Goal: Task Accomplishment & Management: Manage account settings

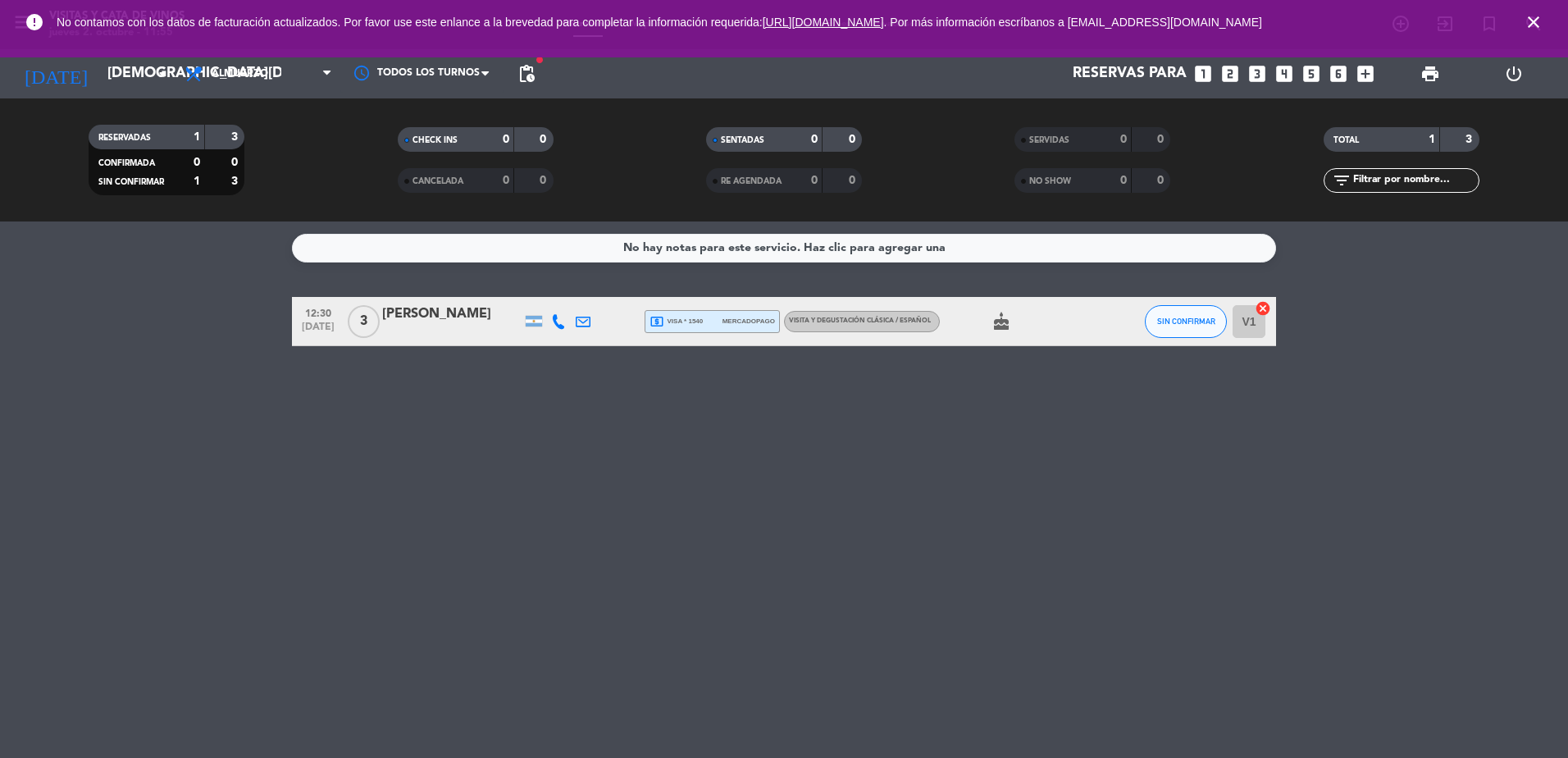
click at [328, 329] on span "[DATE]" at bounding box center [318, 331] width 41 height 19
click at [866, 320] on span "VISITA Y DEGUSTACIÓN CLÁSICA / ESPAÑOL" at bounding box center [859, 321] width 142 height 7
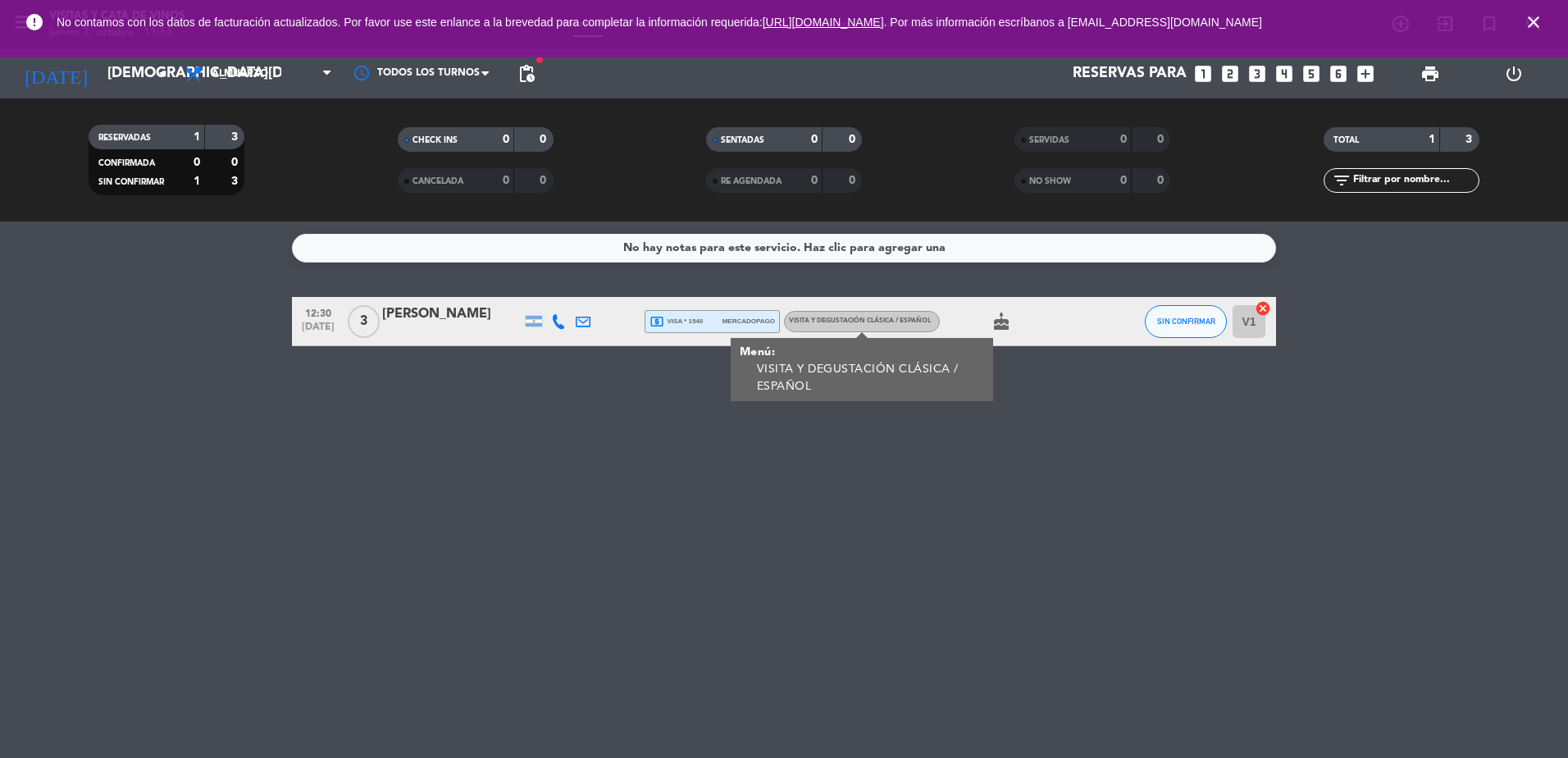
click at [863, 325] on div "VISITA Y DEGUSTACIÓN CLÁSICA / ESPAÑOL" at bounding box center [859, 321] width 142 height 11
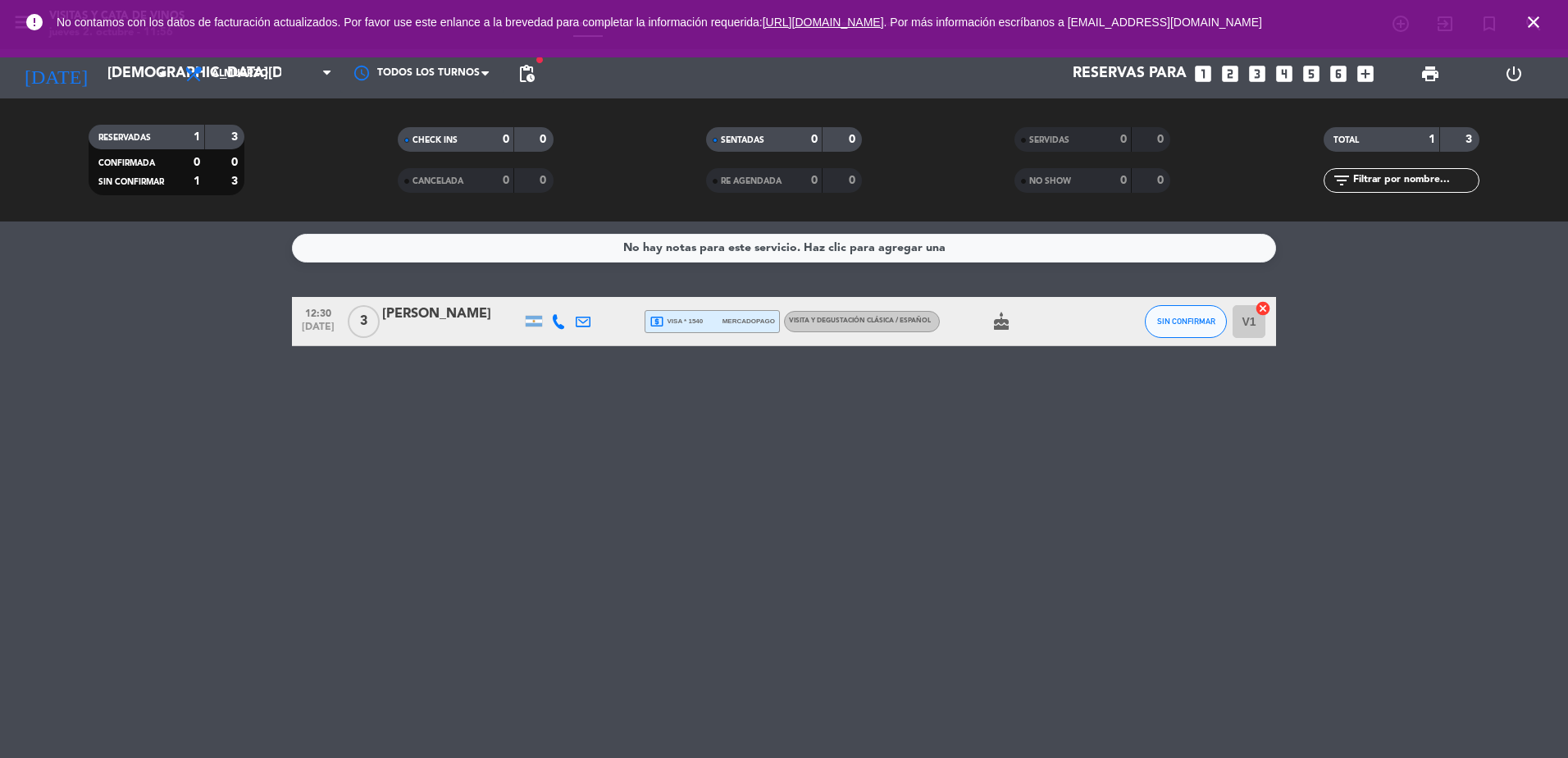
click at [480, 307] on div "[PERSON_NAME]" at bounding box center [452, 314] width 139 height 21
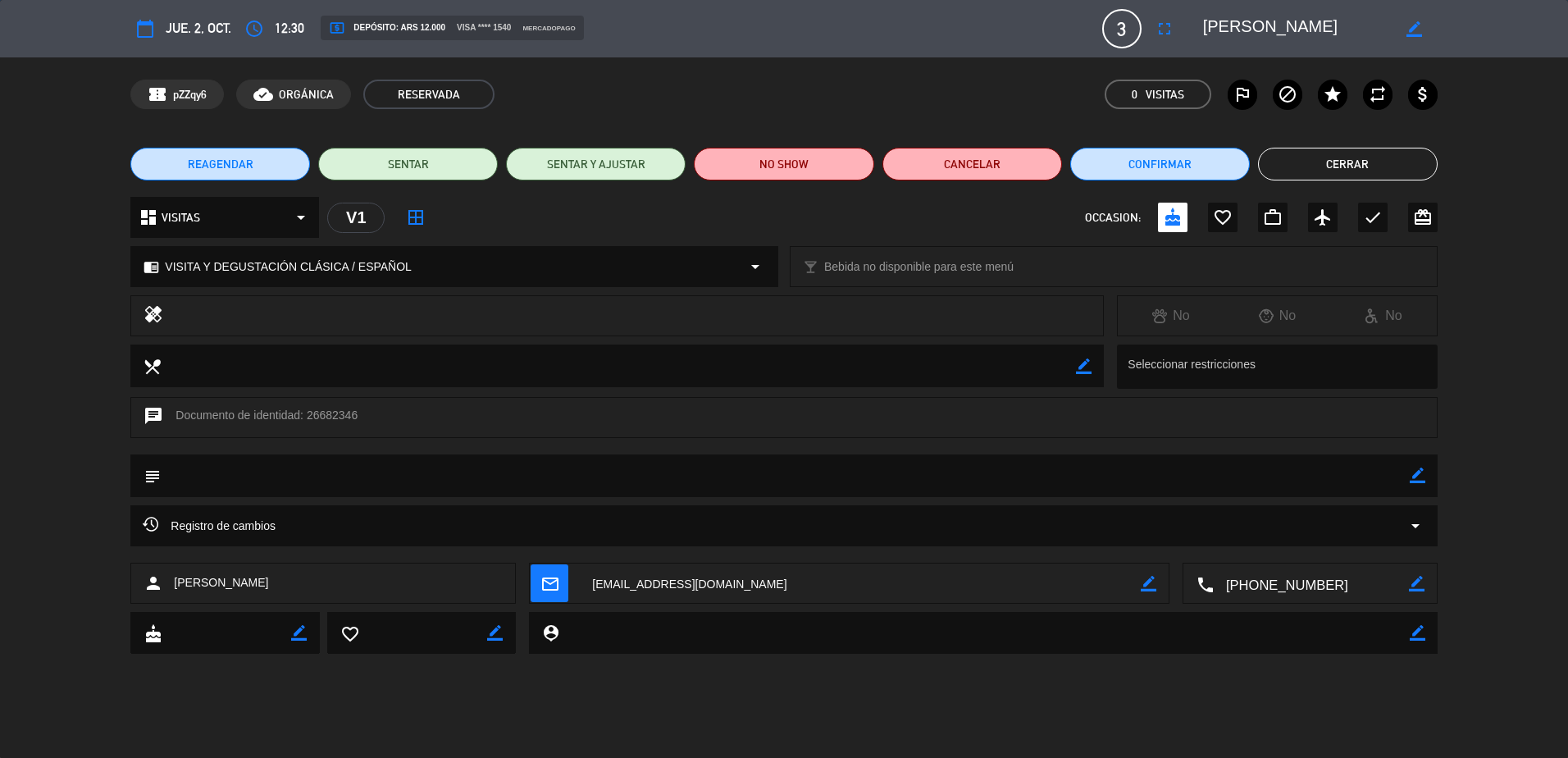
click at [252, 265] on span "VISITA Y DEGUSTACIÓN CLÁSICA / ESPAÑOL" at bounding box center [288, 266] width 247 height 19
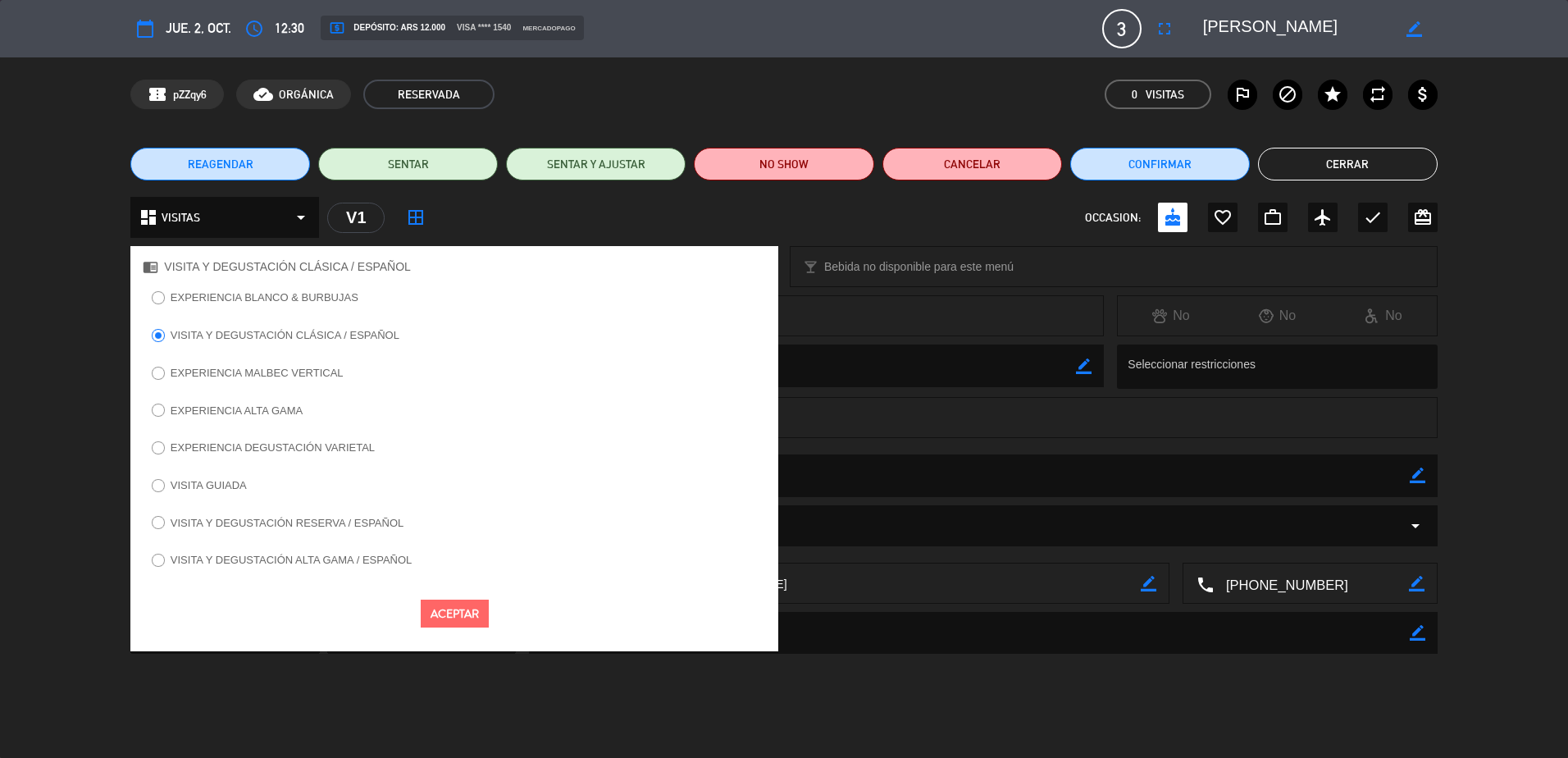
click at [338, 521] on label "VISITA Y DEGUSTACIÓN RESERVA / ESPAÑOL" at bounding box center [287, 523] width 233 height 11
click at [467, 614] on button "Aceptar" at bounding box center [455, 614] width 69 height 29
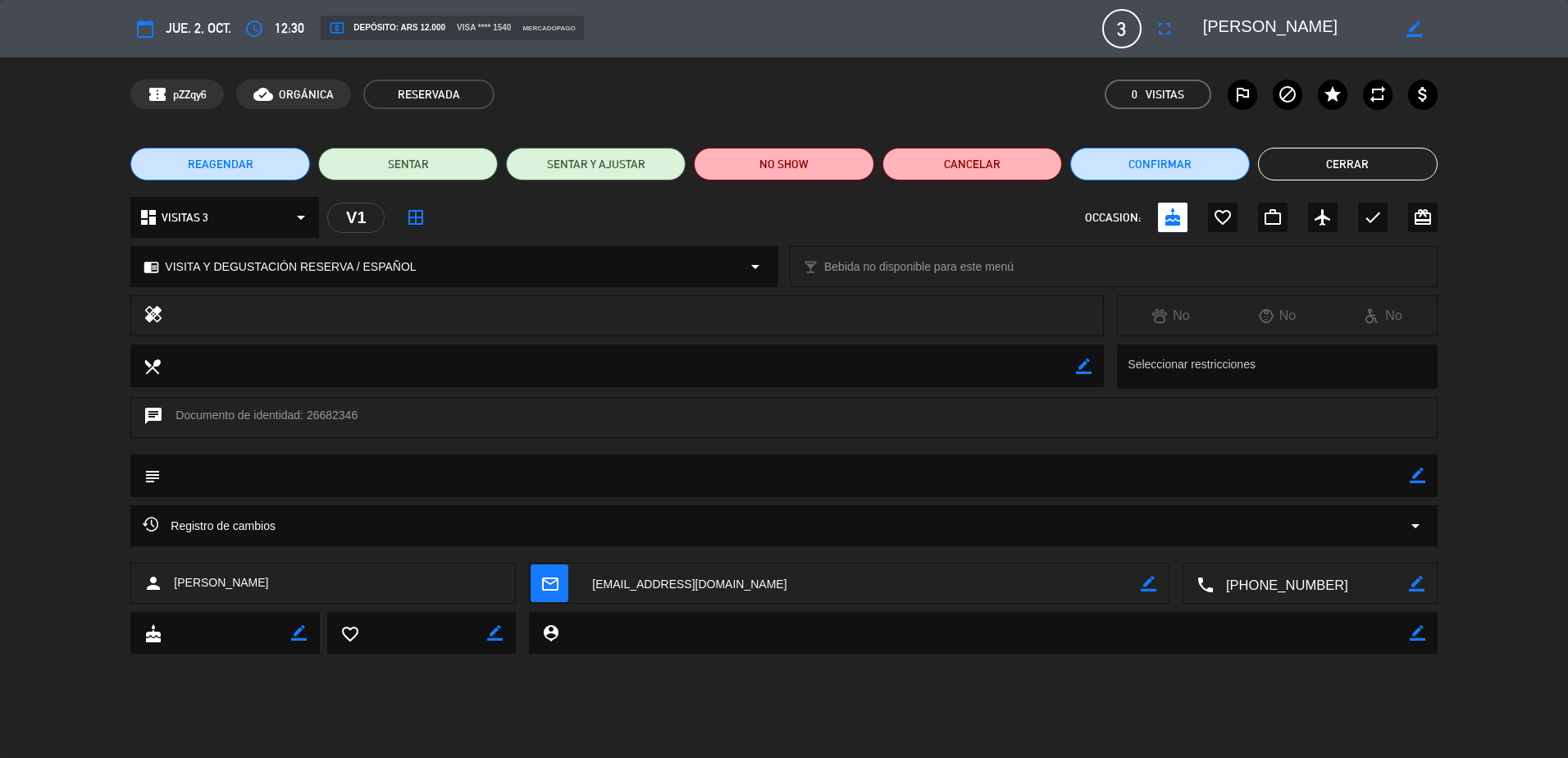
click at [1345, 167] on button "Cerrar" at bounding box center [1348, 164] width 180 height 33
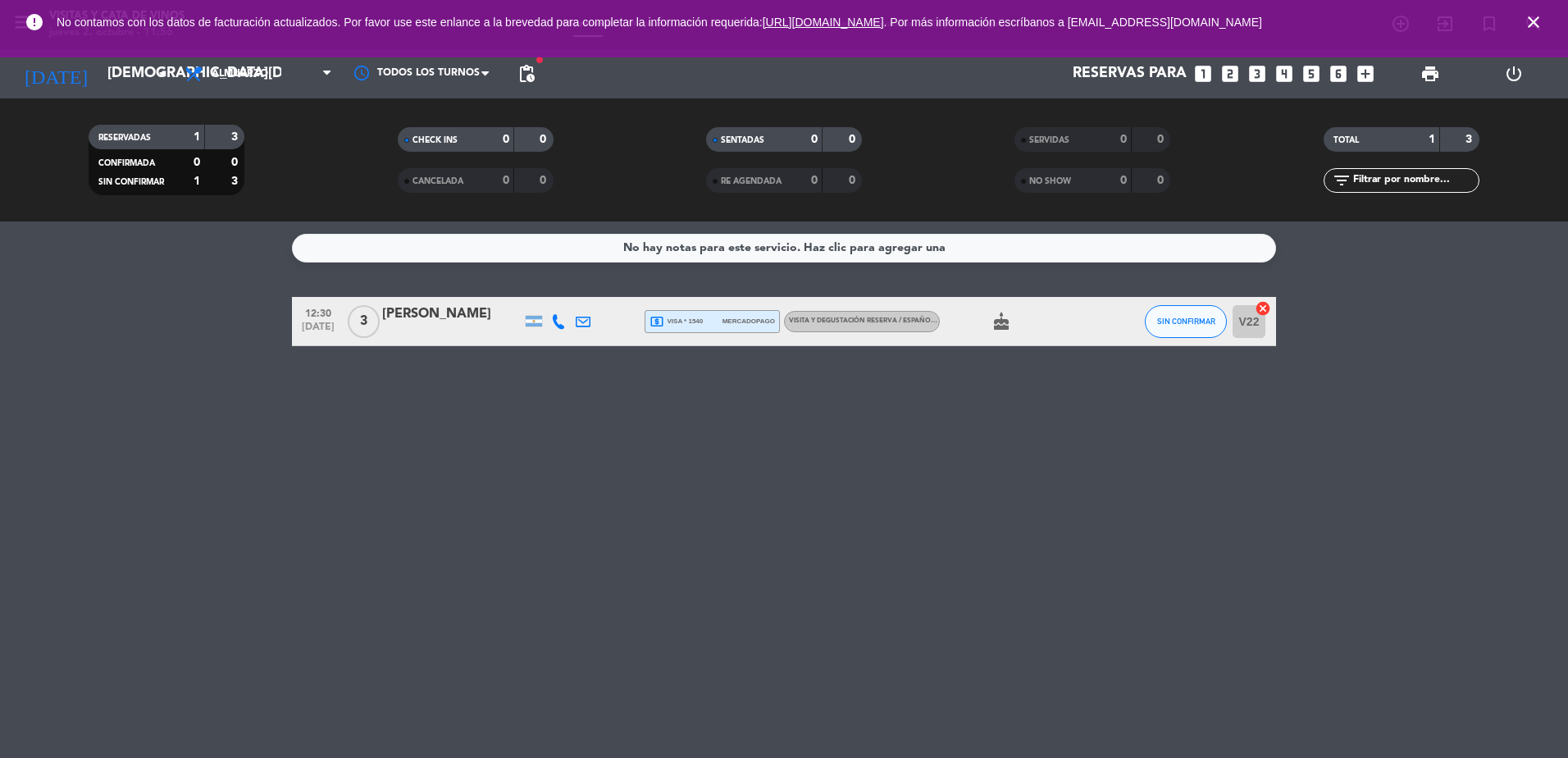
click at [745, 318] on span "mercadopago" at bounding box center [749, 321] width 53 height 11
drag, startPoint x: 1535, startPoint y: 19, endPoint x: 1525, endPoint y: 21, distance: 10.2
click at [1535, 19] on icon "close" at bounding box center [1533, 22] width 20 height 20
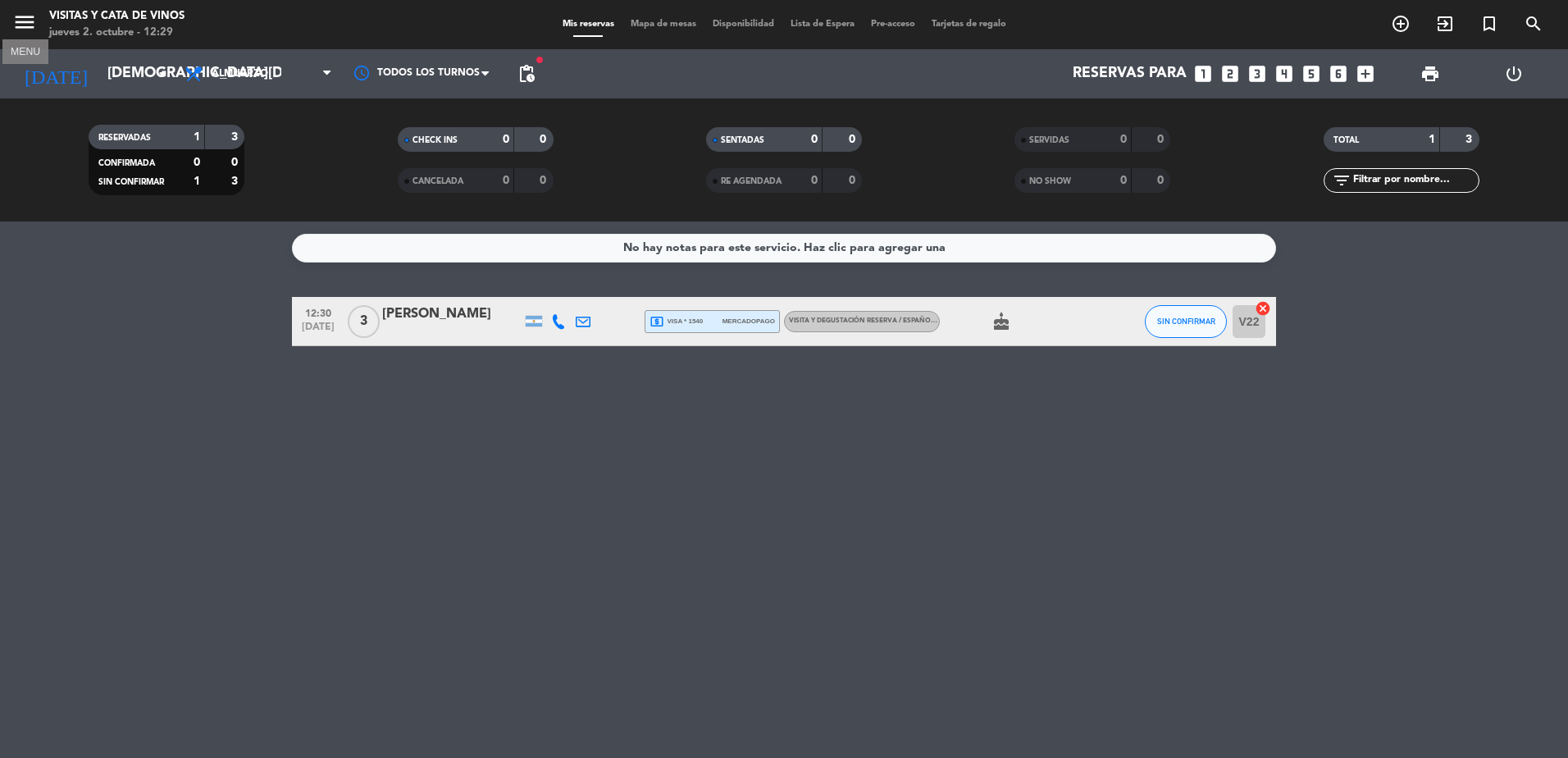
click at [34, 27] on icon "menu" at bounding box center [24, 22] width 25 height 25
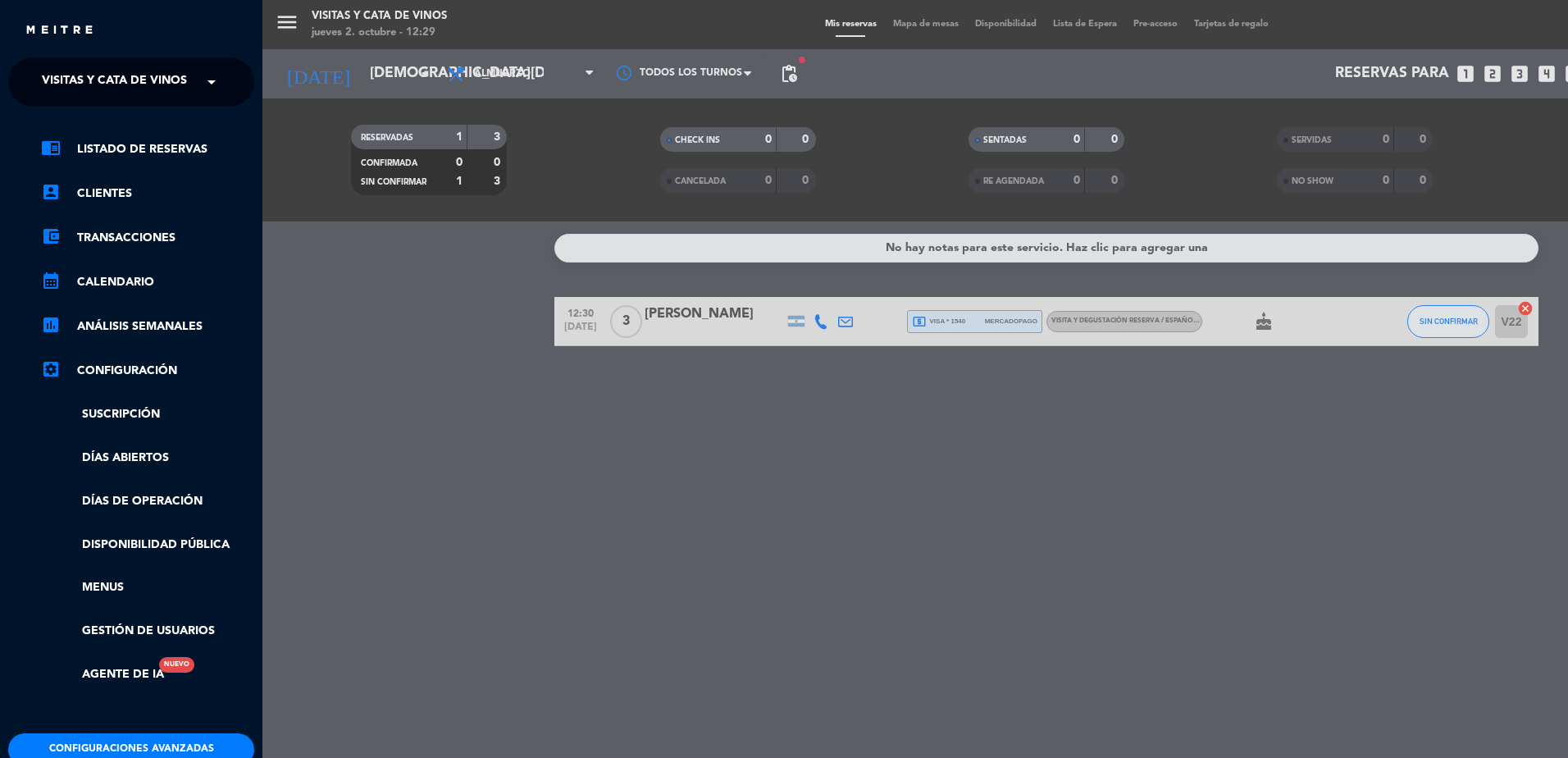
click at [74, 82] on span "Visitas y Cata de Vinos" at bounding box center [114, 81] width 145 height 35
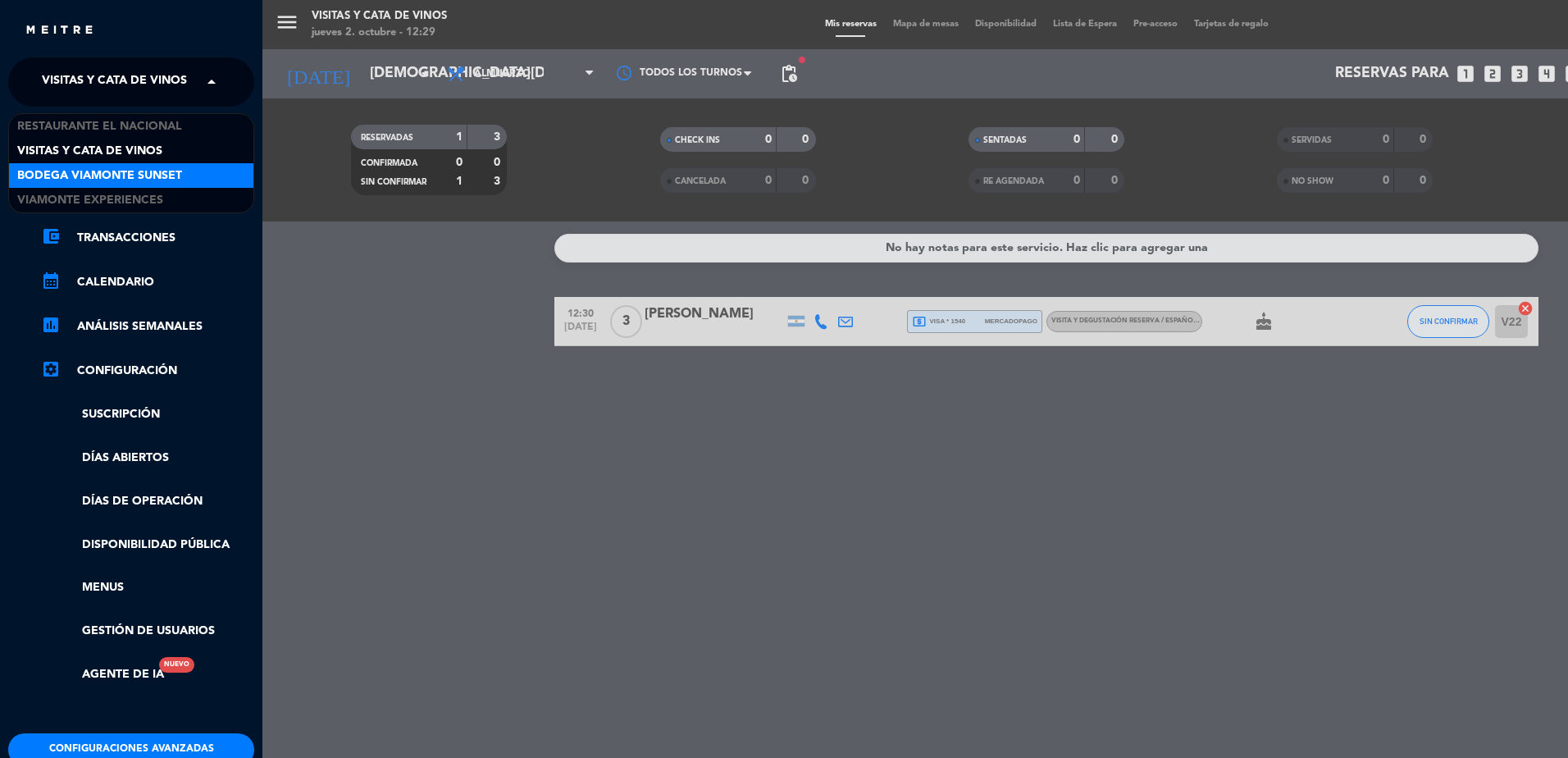
click at [140, 168] on span "Bodega Viamonte Sunset" at bounding box center [99, 176] width 165 height 19
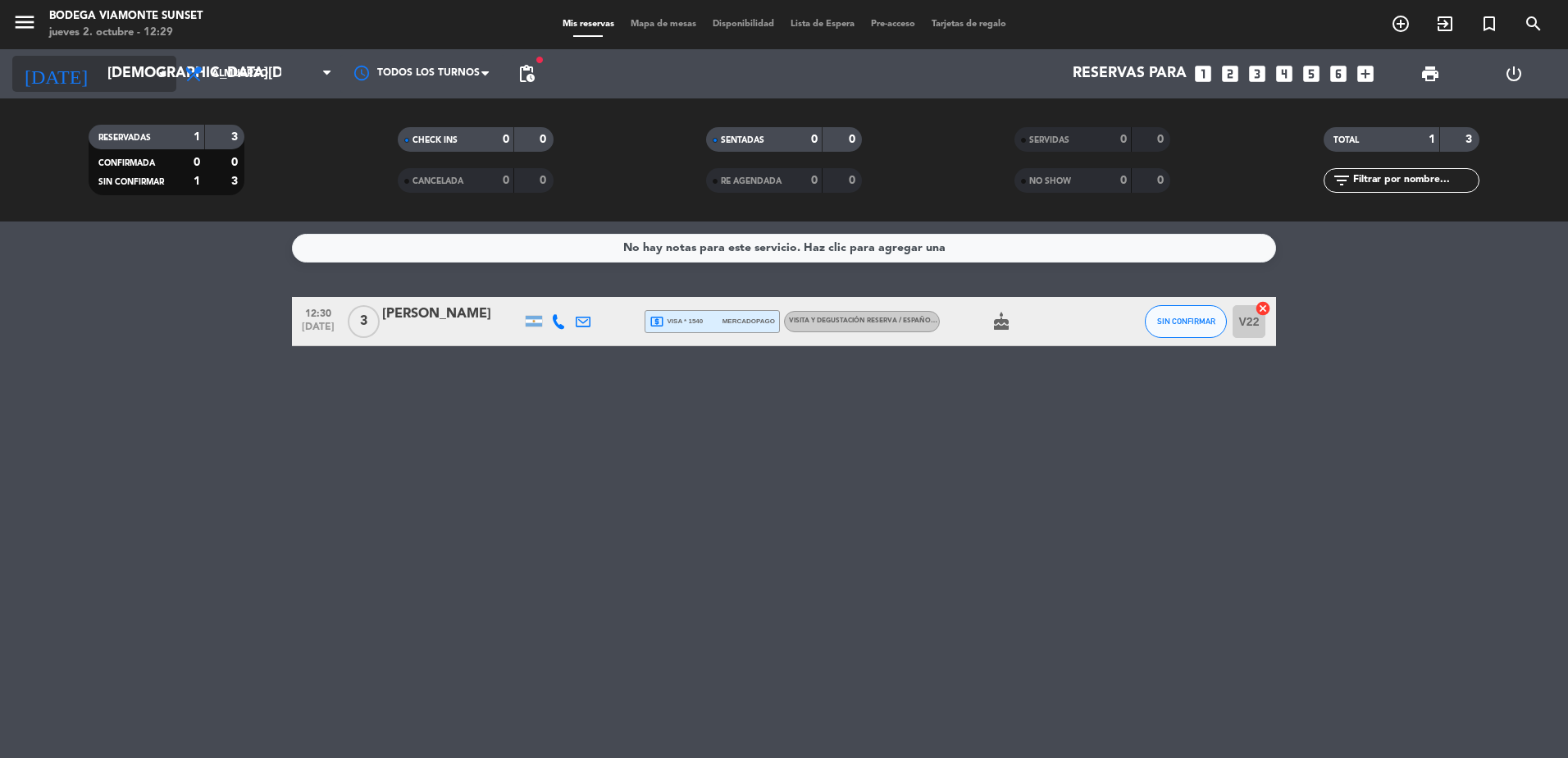
click at [99, 70] on input "[DEMOGRAPHIC_DATA][DATE]" at bounding box center [195, 74] width 191 height 33
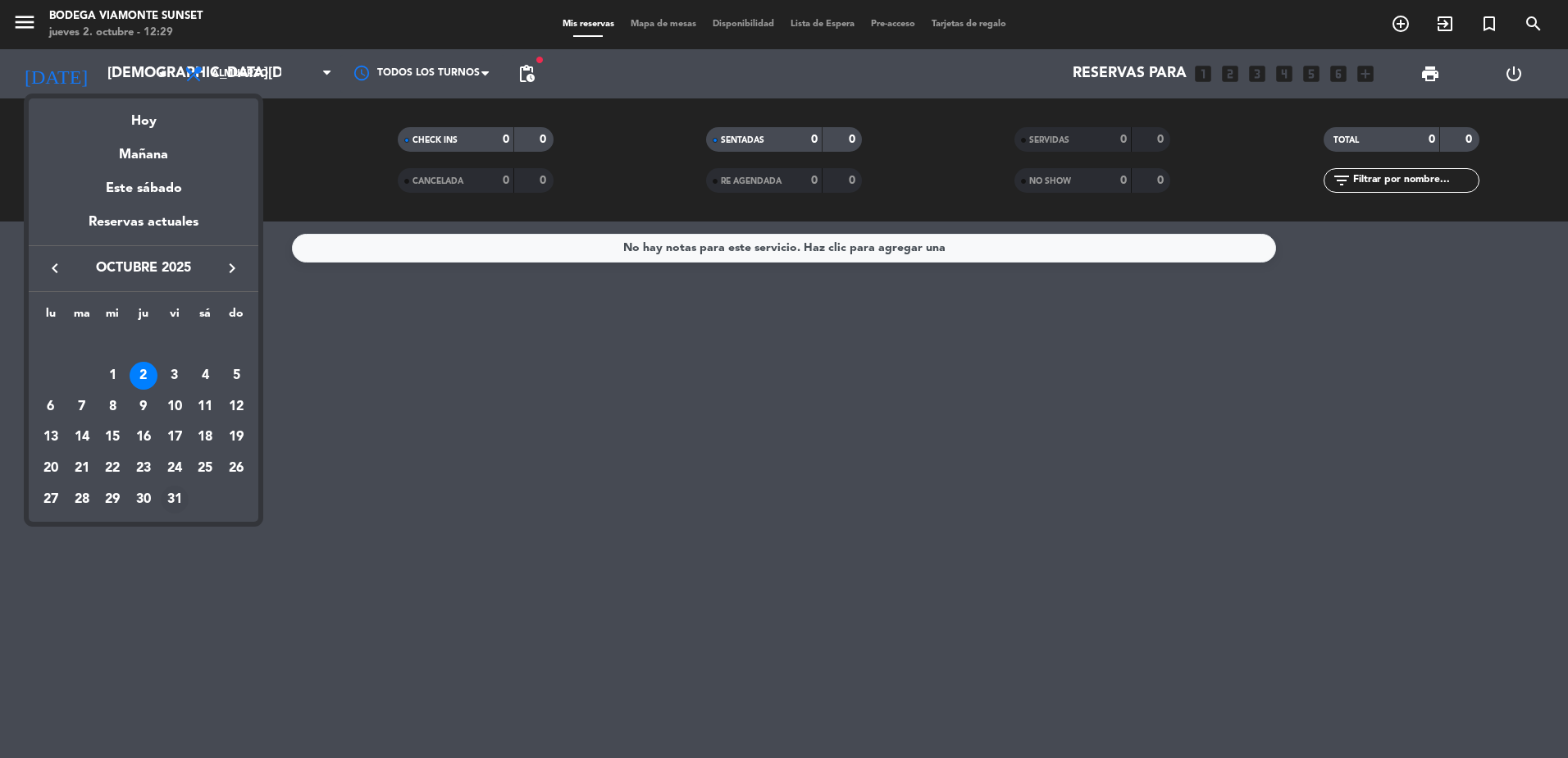
click at [182, 490] on div "31" at bounding box center [175, 500] width 28 height 28
type input "[DATE]"
